Goal: Entertainment & Leisure: Browse casually

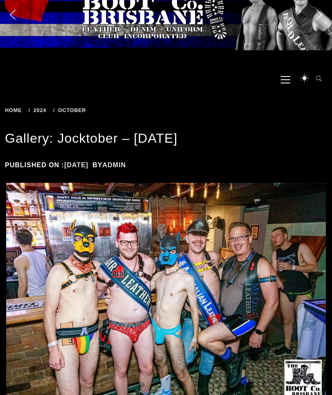
scroll to position [21, 0]
click at [289, 75] on span "Primary Menu" at bounding box center [284, 79] width 9 height 18
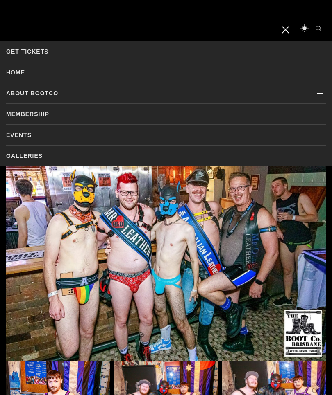
scroll to position [71, 0]
click at [23, 133] on link "Events" at bounding box center [165, 135] width 319 height 20
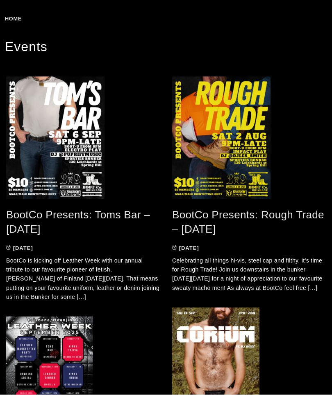
scroll to position [113, 0]
click at [88, 206] on div "BootCo Presents: Toms Bar – Sep 2025 03/08/2025 11/08/2025 BootCo is kicking of…" at bounding box center [83, 190] width 154 height 226
click at [88, 209] on link "BootCo Presents: Toms Bar – Sep 2025" at bounding box center [78, 222] width 144 height 27
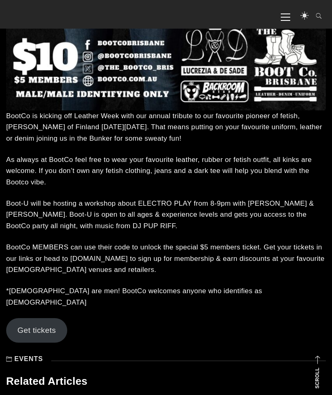
scroll to position [452, 0]
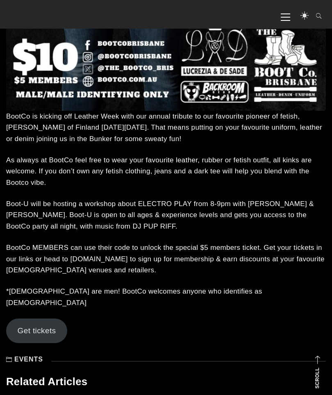
click at [285, 14] on span "Primary Menu" at bounding box center [284, 16] width 9 height 18
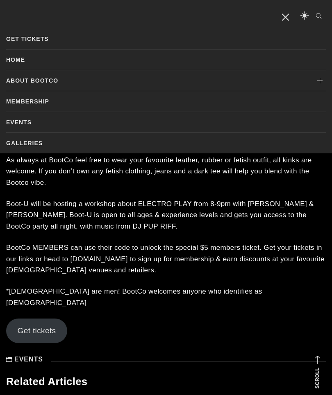
click at [35, 138] on link "Galleries" at bounding box center [165, 143] width 319 height 20
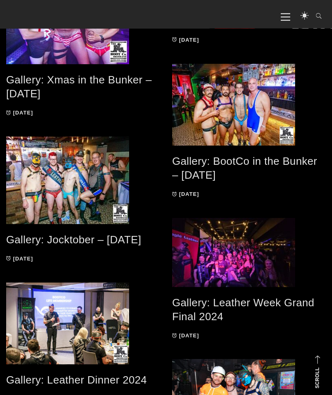
scroll to position [723, 0]
click at [215, 307] on link "Gallery: Leather Week Grand Final 2024" at bounding box center [243, 310] width 142 height 27
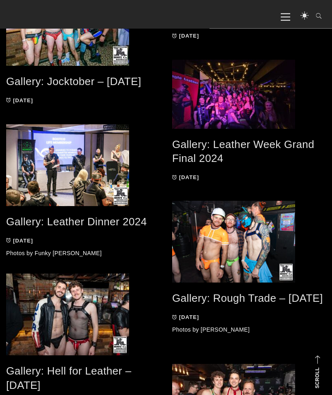
scroll to position [881, 0]
click at [72, 367] on link "Gallery: Hell for Leather – [DATE]" at bounding box center [68, 378] width 125 height 27
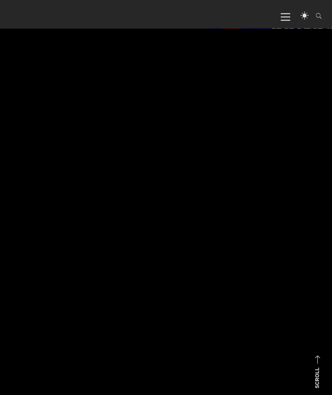
scroll to position [1048, 0]
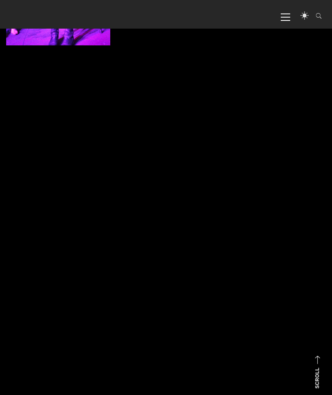
click at [201, 346] on img at bounding box center [166, 329] width 104 height 185
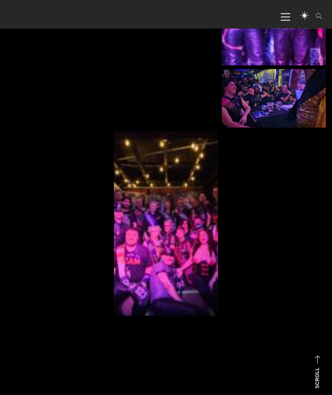
scroll to position [1783, 0]
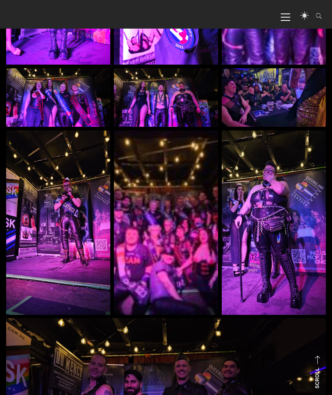
click at [69, 226] on img at bounding box center [58, 223] width 104 height 185
click at [77, 234] on img at bounding box center [58, 223] width 104 height 185
click at [70, 249] on img at bounding box center [58, 223] width 104 height 185
click at [72, 200] on img at bounding box center [58, 223] width 104 height 185
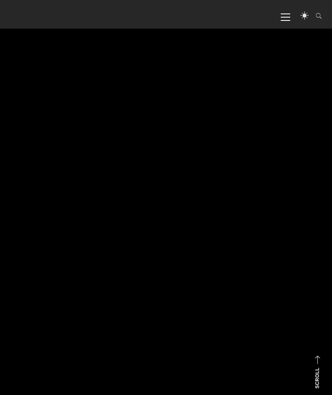
scroll to position [1260, 0]
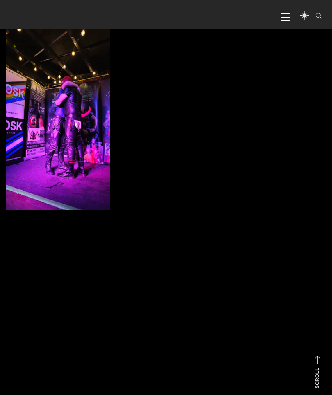
click at [178, 129] on img at bounding box center [166, 117] width 104 height 185
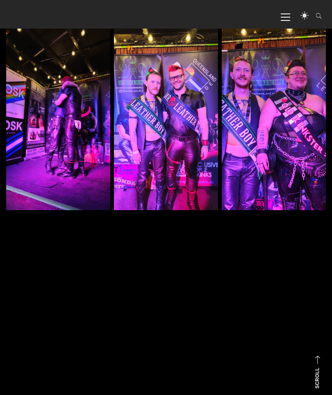
click at [175, 90] on img at bounding box center [166, 117] width 104 height 185
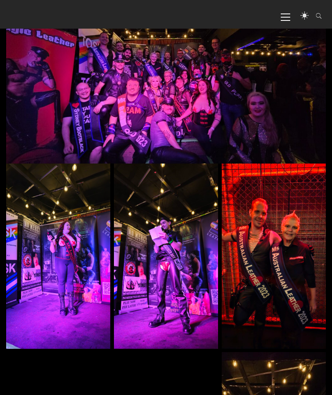
scroll to position [179, 0]
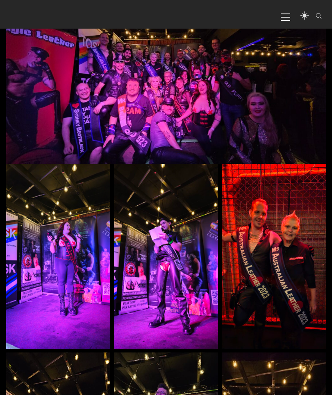
click at [171, 262] on img at bounding box center [166, 256] width 104 height 185
click at [287, 245] on img at bounding box center [273, 256] width 104 height 185
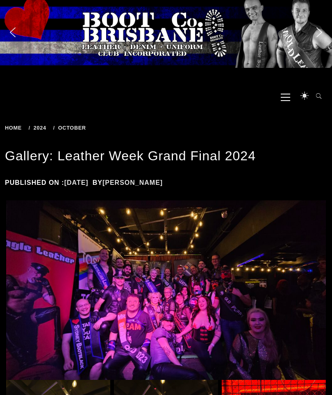
scroll to position [0, 0]
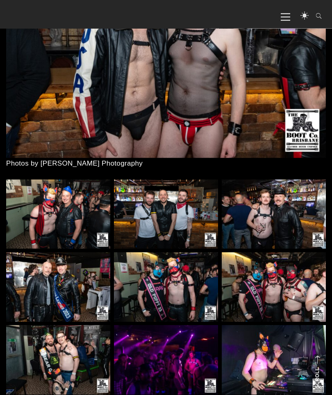
scroll to position [219, 0]
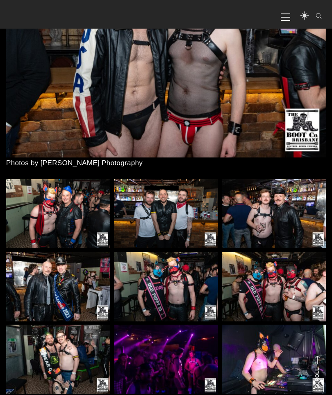
click at [63, 271] on img at bounding box center [58, 287] width 104 height 70
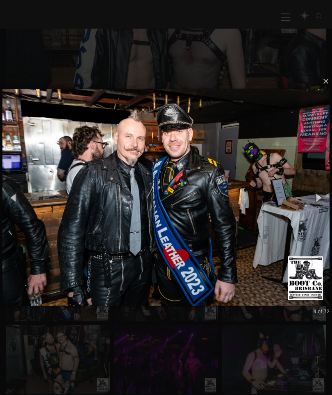
click at [331, 90] on button "×" at bounding box center [168, 81] width 327 height 18
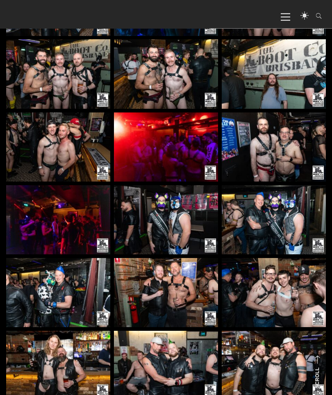
scroll to position [956, 0]
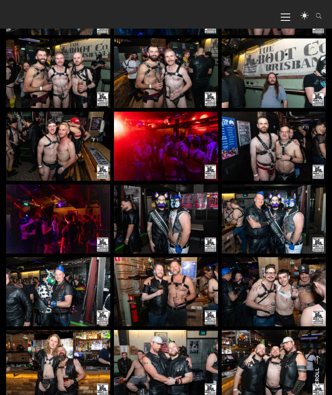
click at [178, 356] on img at bounding box center [166, 365] width 104 height 70
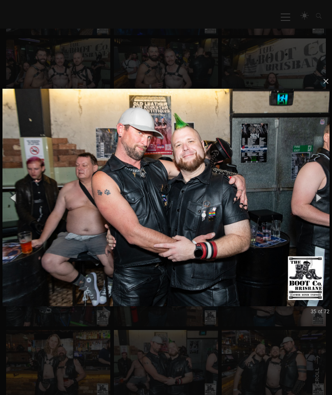
click at [330, 90] on button "×" at bounding box center [168, 81] width 327 height 18
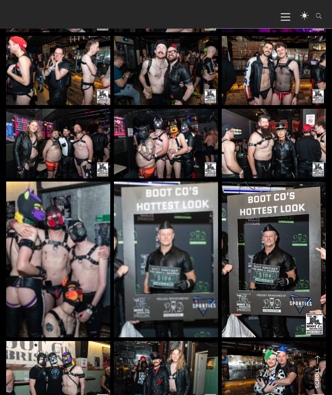
scroll to position [1762, 0]
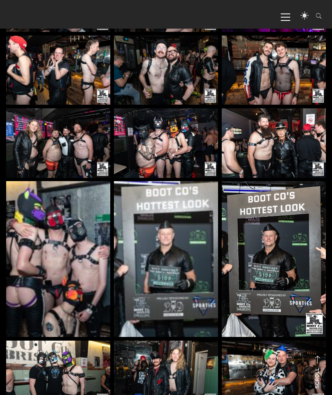
click at [169, 366] on img at bounding box center [166, 376] width 104 height 70
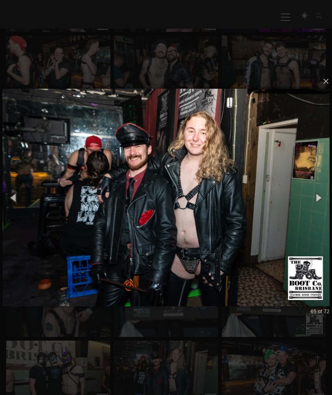
click at [330, 90] on button "×" at bounding box center [168, 81] width 327 height 18
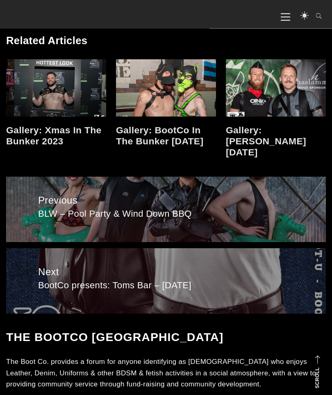
scroll to position [2305, 0]
click at [183, 193] on span "Previous" at bounding box center [165, 201] width 255 height 16
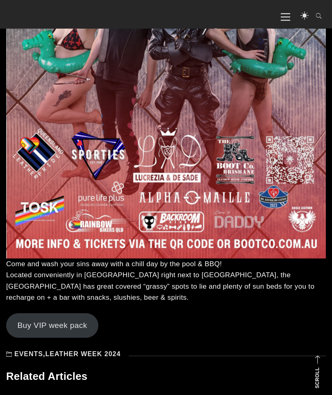
scroll to position [356, 0]
click at [167, 156] on img at bounding box center [165, 33] width 319 height 452
click at [183, 167] on img at bounding box center [165, 33] width 319 height 452
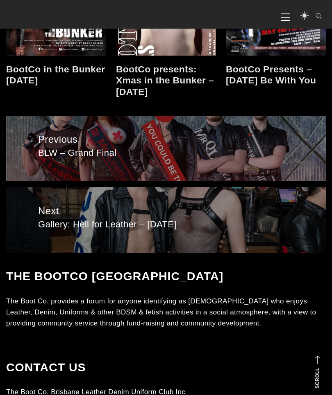
scroll to position [758, 0]
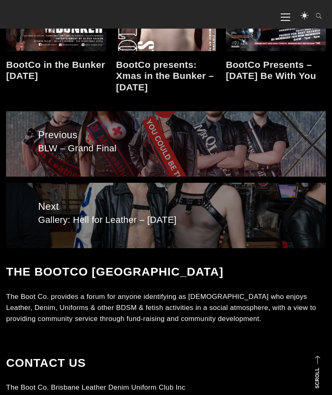
click at [129, 217] on span "Gallery: Hell for Leather – [DATE]" at bounding box center [165, 221] width 255 height 12
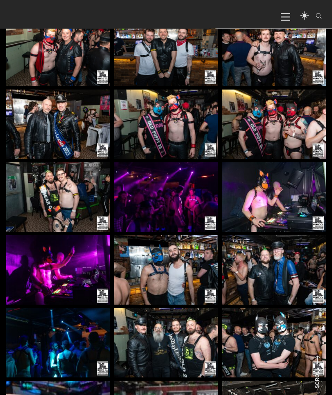
scroll to position [382, 0]
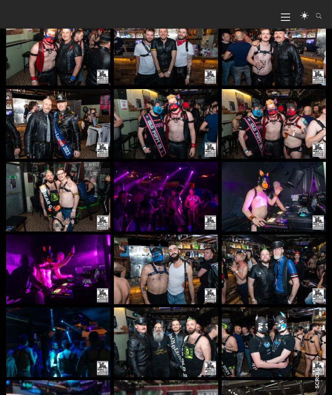
click at [154, 331] on img at bounding box center [166, 343] width 104 height 70
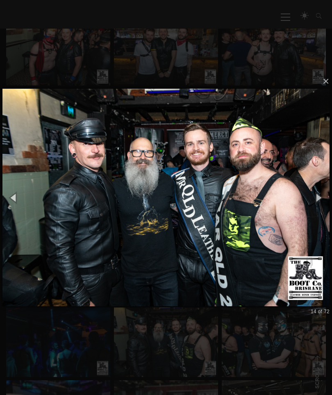
click at [326, 90] on button "×" at bounding box center [168, 81] width 327 height 18
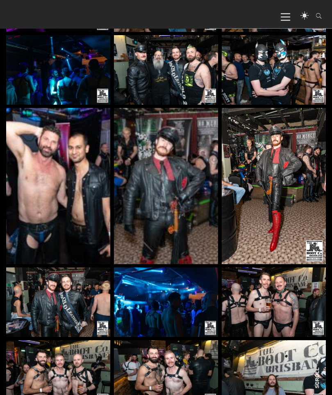
scroll to position [655, 0]
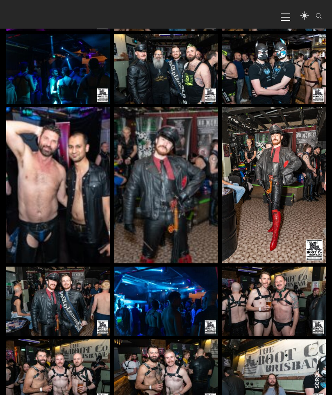
click at [61, 195] on img at bounding box center [58, 185] width 104 height 156
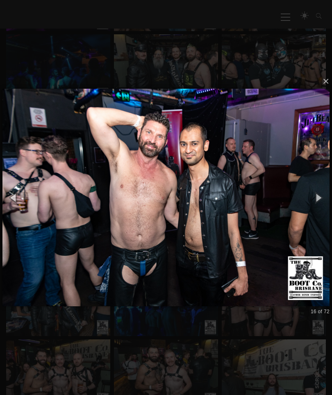
click at [327, 90] on button "×" at bounding box center [168, 81] width 327 height 18
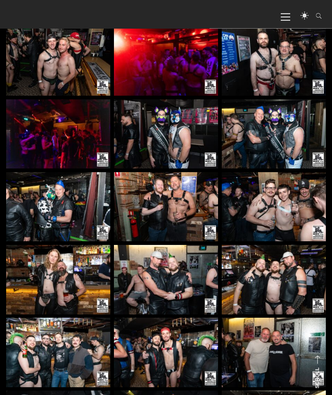
scroll to position [1042, 0]
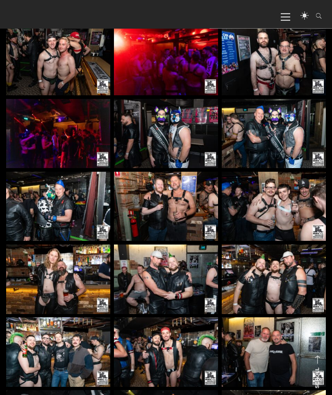
click at [274, 345] on img at bounding box center [273, 353] width 104 height 70
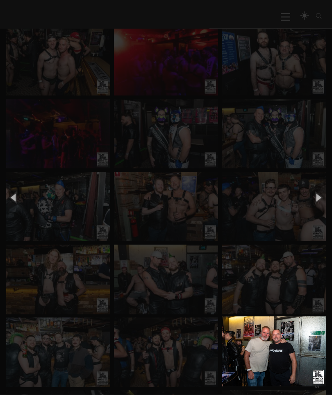
scroll to position [1042, 0]
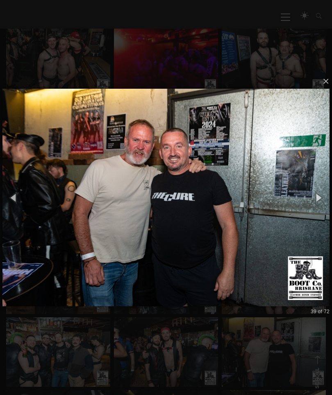
click at [325, 90] on button "×" at bounding box center [168, 81] width 327 height 18
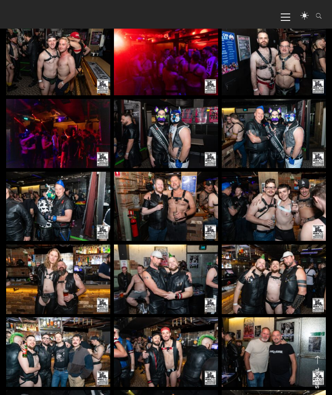
click at [169, 72] on img at bounding box center [166, 61] width 104 height 70
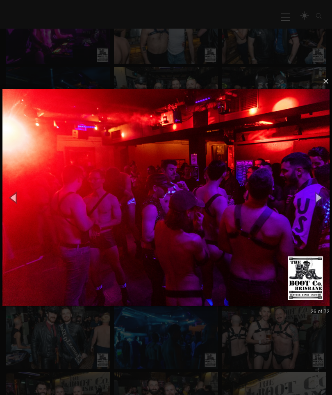
scroll to position [620, 0]
